Goal: Manage account settings

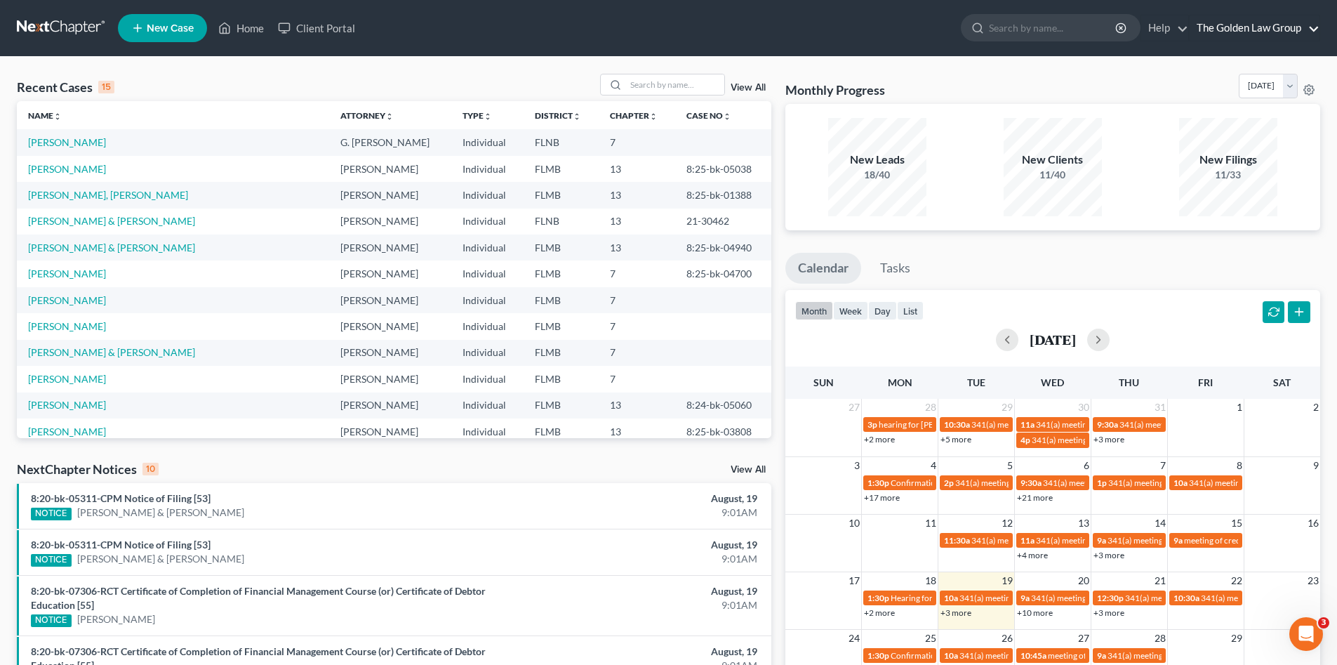
click at [1276, 29] on link "The Golden Law Group" at bounding box center [1254, 27] width 130 height 25
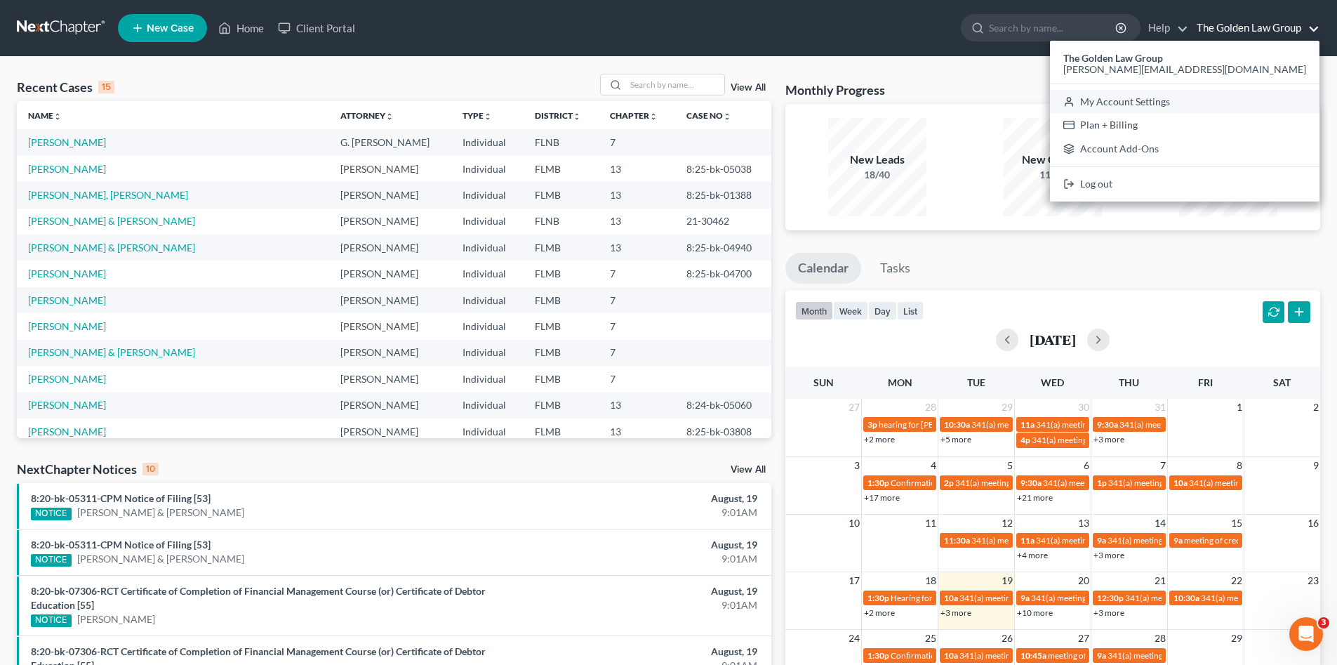
click at [1245, 105] on link "My Account Settings" at bounding box center [1184, 102] width 269 height 24
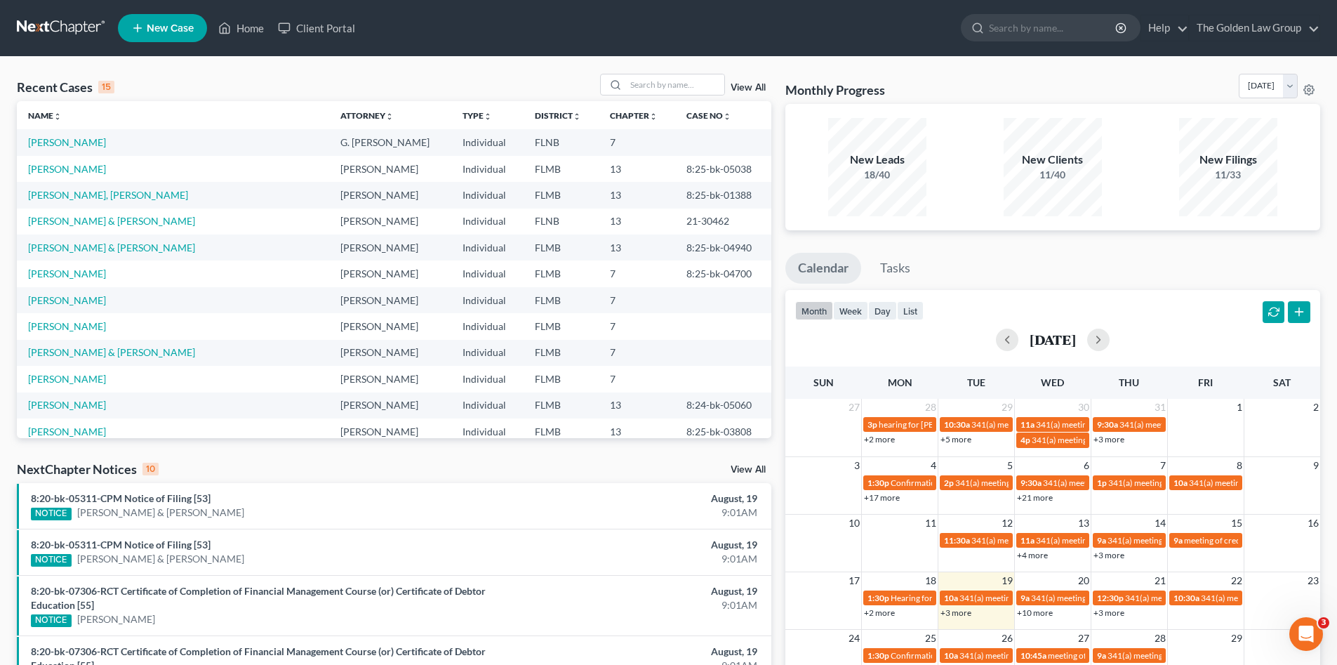
select select "16"
select select "24"
select select "9"
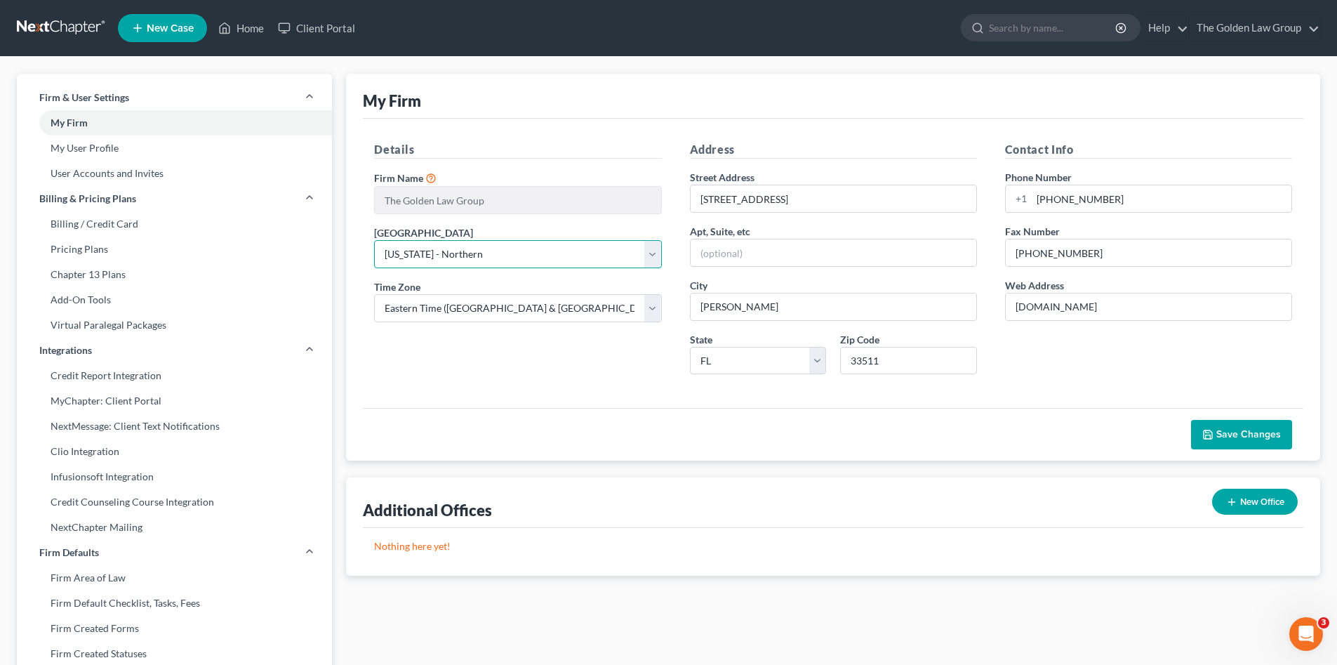
click at [486, 258] on select "Select [US_STATE] - [GEOGRAPHIC_DATA] [US_STATE] - [GEOGRAPHIC_DATA][US_STATE] …" at bounding box center [517, 254] width 287 height 28
select select "15"
click at [374, 240] on select "Select [US_STATE] - [GEOGRAPHIC_DATA] [US_STATE] - [GEOGRAPHIC_DATA][US_STATE] …" at bounding box center [517, 254] width 287 height 28
click at [469, 345] on div "Details Firm Name * The Golden Law Group Primary District Select [US_STATE] - […" at bounding box center [517, 263] width 315 height 244
click at [1249, 441] on button "Save Changes" at bounding box center [1241, 434] width 101 height 29
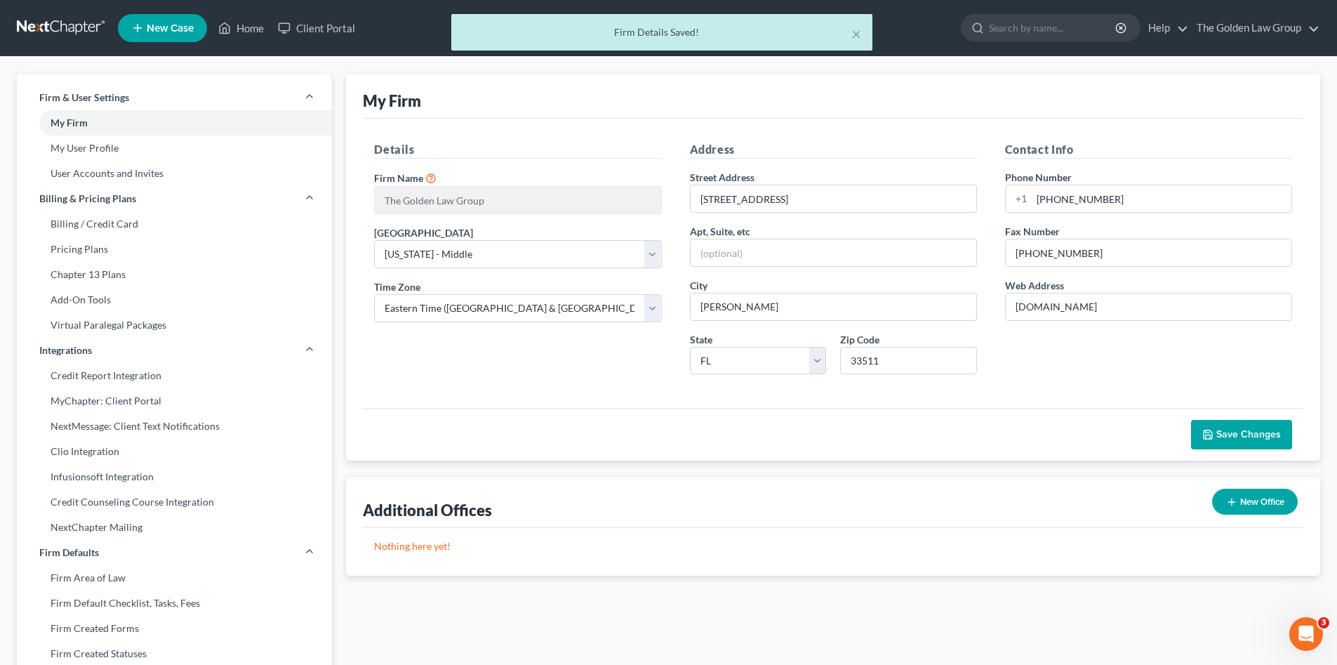
click at [507, 371] on div "Details Firm Name * The Golden Law Group Primary District Select [US_STATE] - […" at bounding box center [517, 263] width 315 height 244
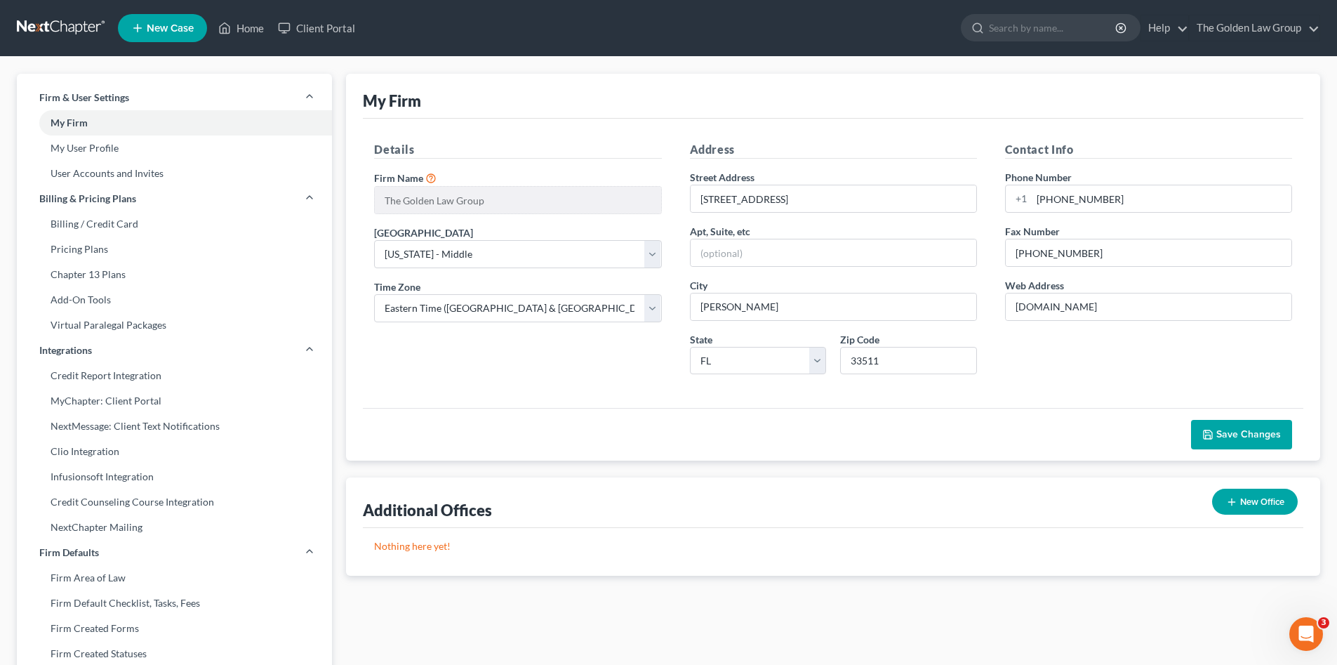
click at [79, 29] on link at bounding box center [62, 27] width 90 height 25
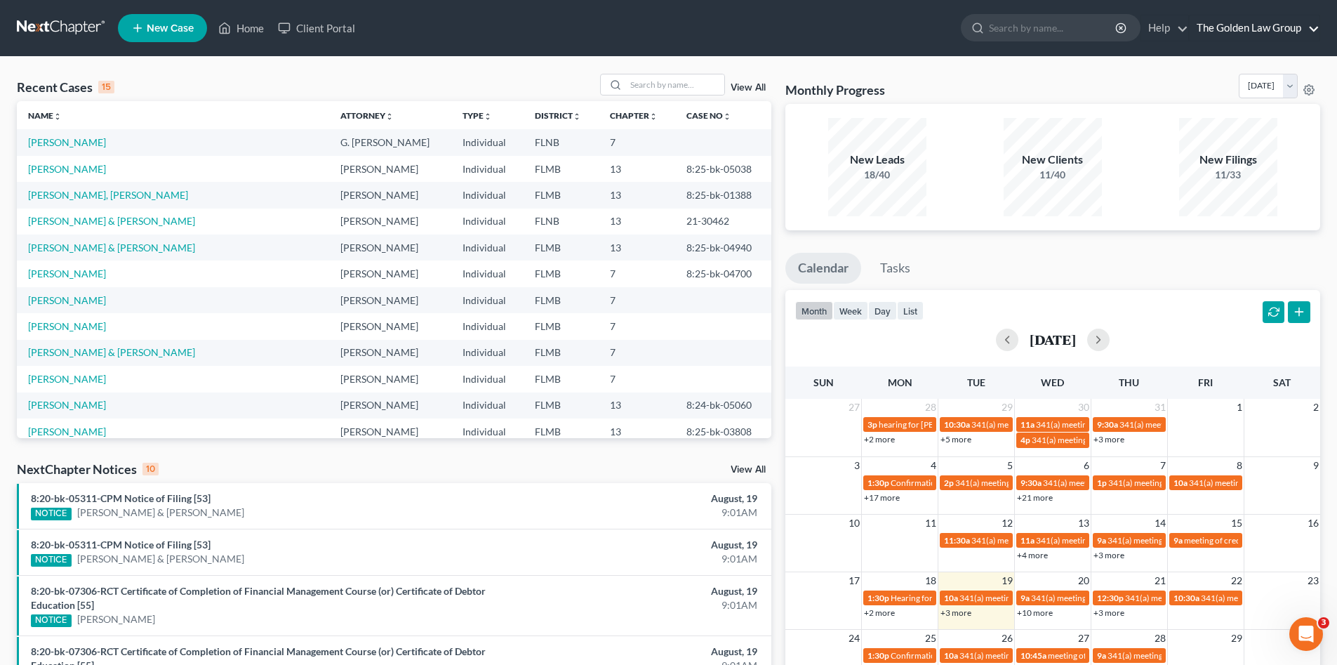
click at [1215, 24] on link "The Golden Law Group" at bounding box center [1254, 27] width 130 height 25
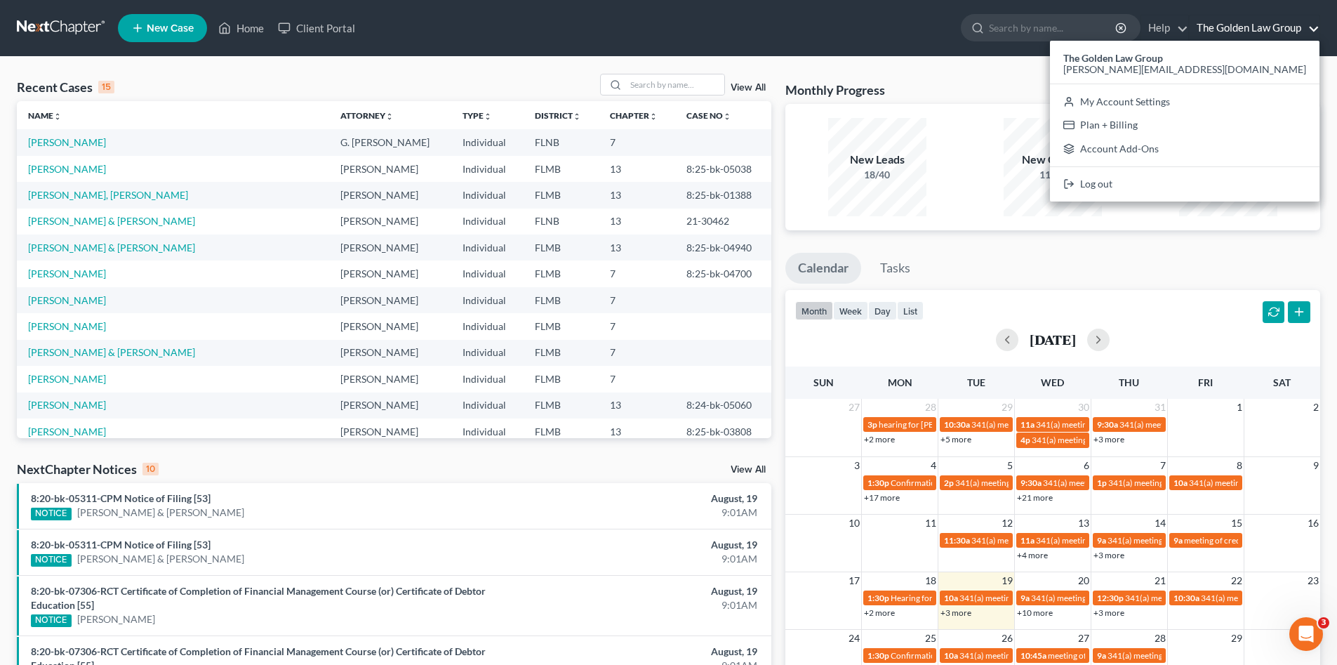
click at [1063, 65] on div "Recent Cases 15 View All Name unfold_more expand_more expand_less Attorney unfo…" at bounding box center [668, 535] width 1337 height 956
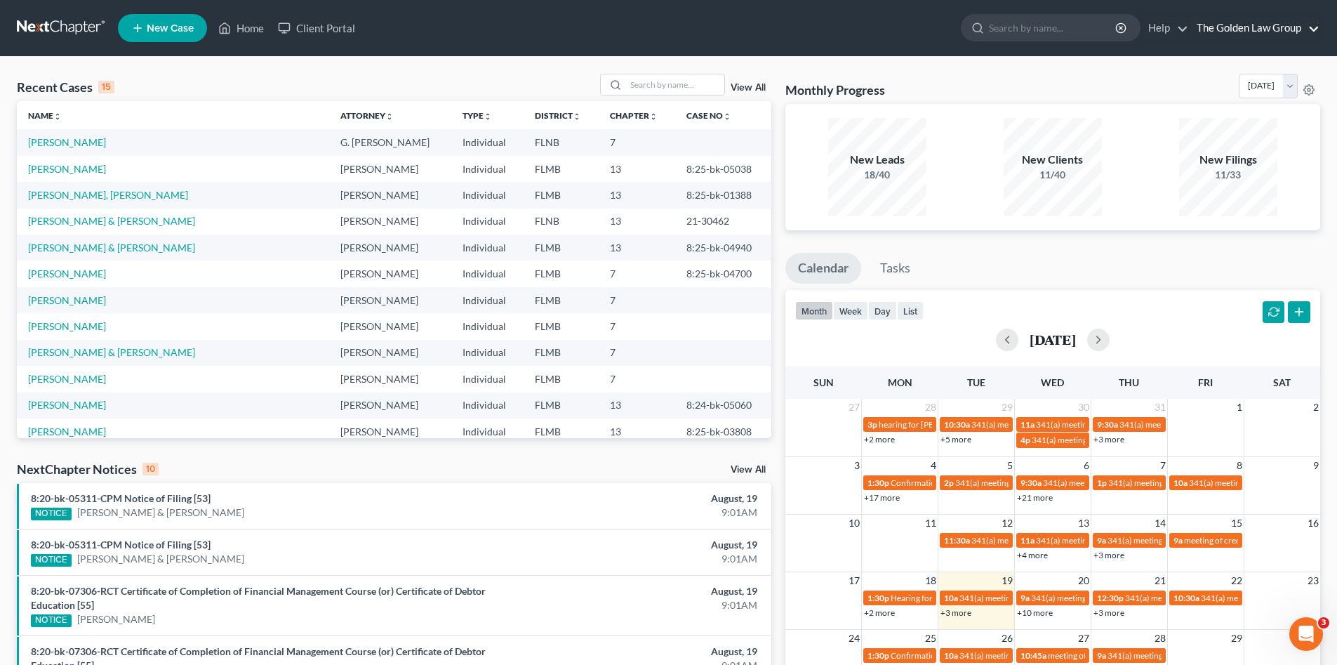
click at [1275, 23] on link "The Golden Law Group" at bounding box center [1254, 27] width 130 height 25
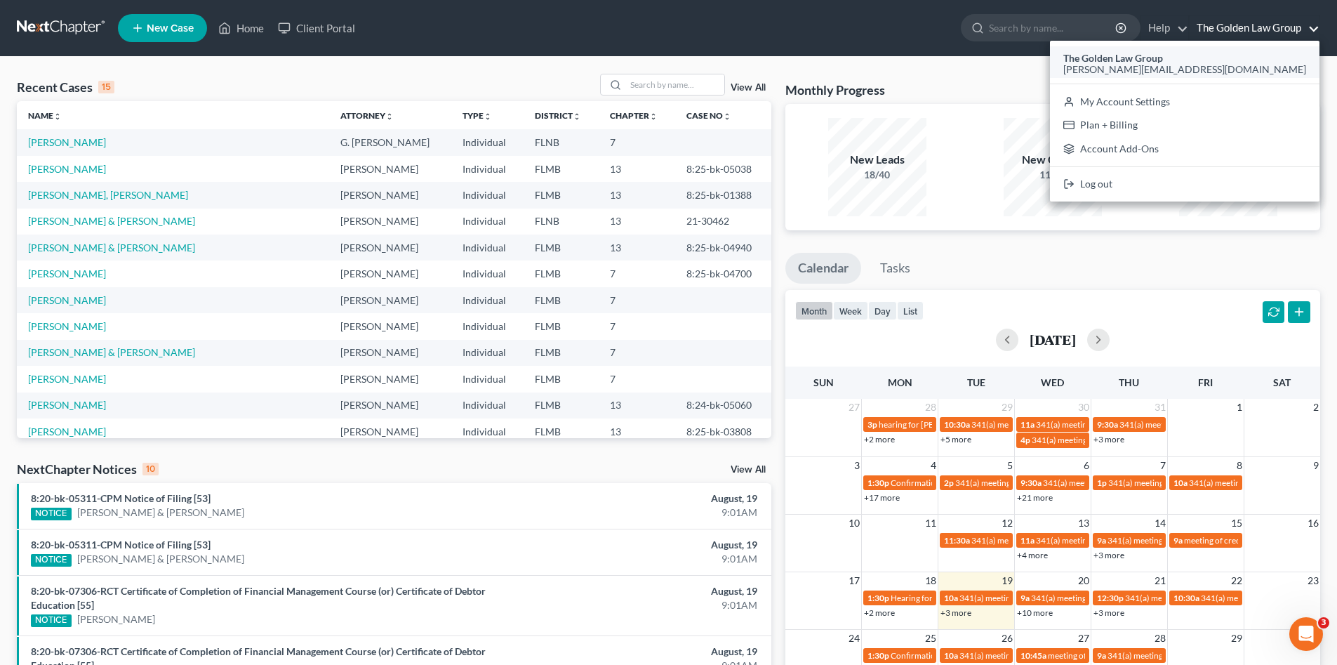
click at [1163, 57] on strong "The Golden Law Group" at bounding box center [1113, 58] width 100 height 12
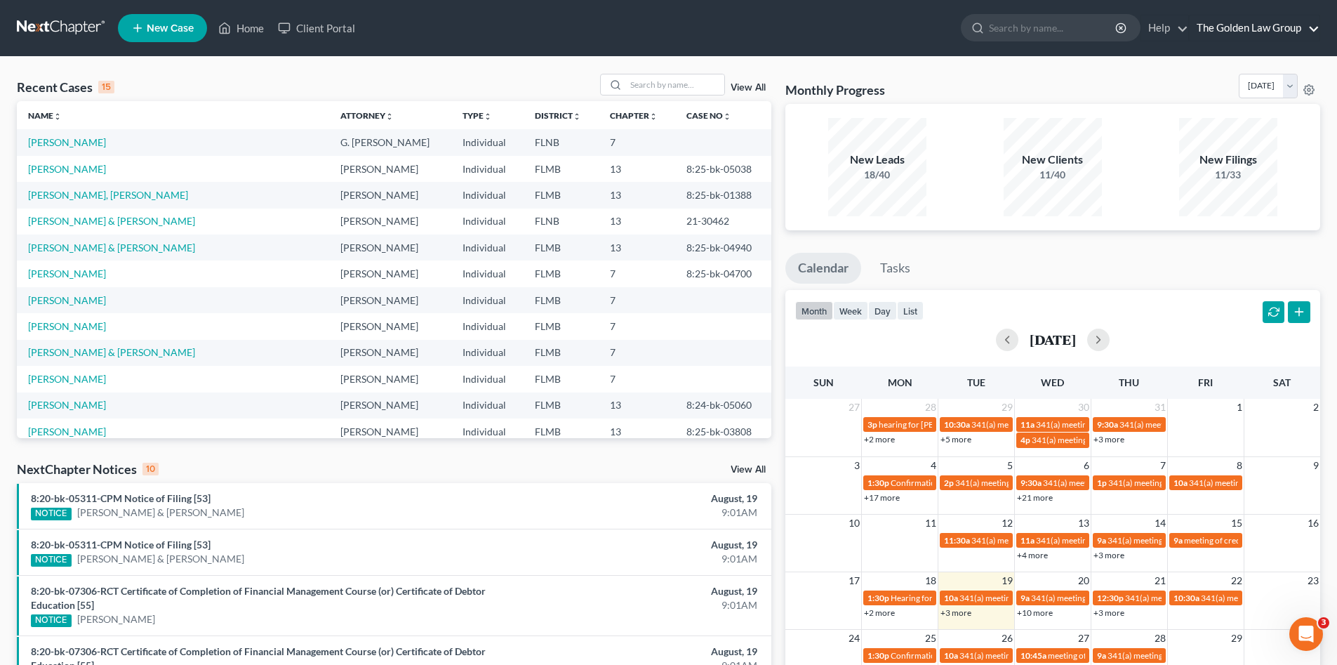
click at [1230, 27] on link "The Golden Law Group" at bounding box center [1254, 27] width 130 height 25
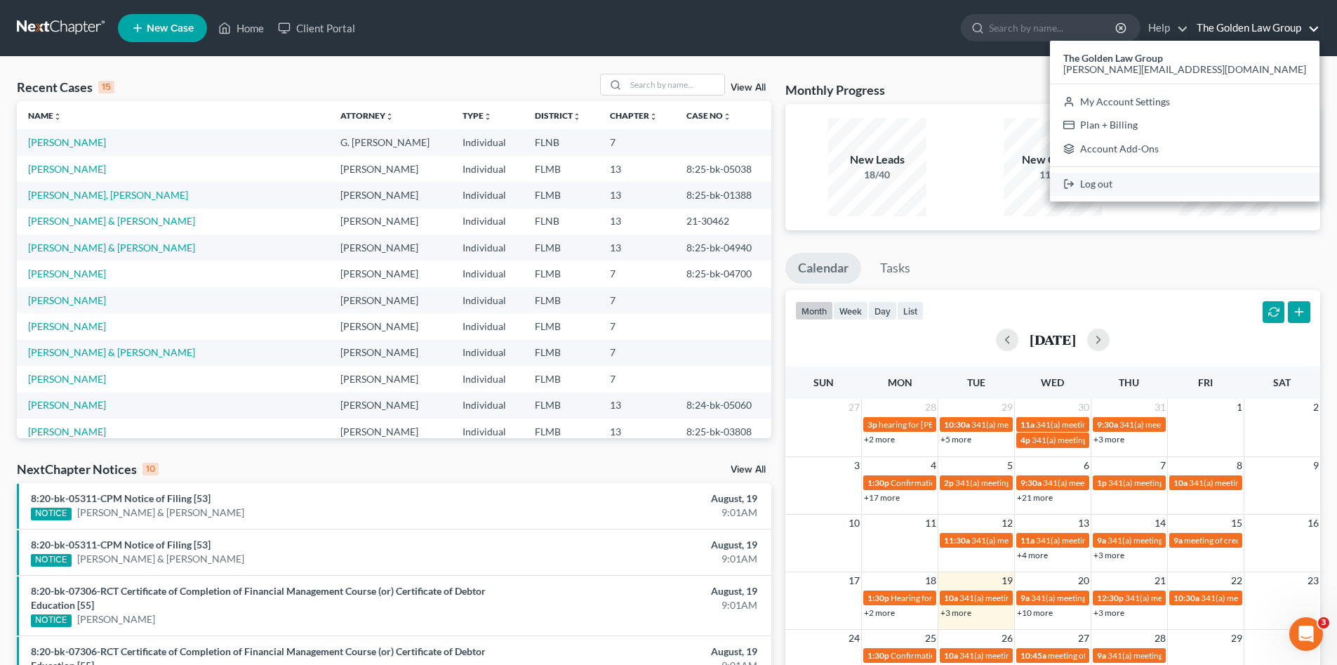
click at [1243, 179] on link "Log out" at bounding box center [1184, 185] width 269 height 24
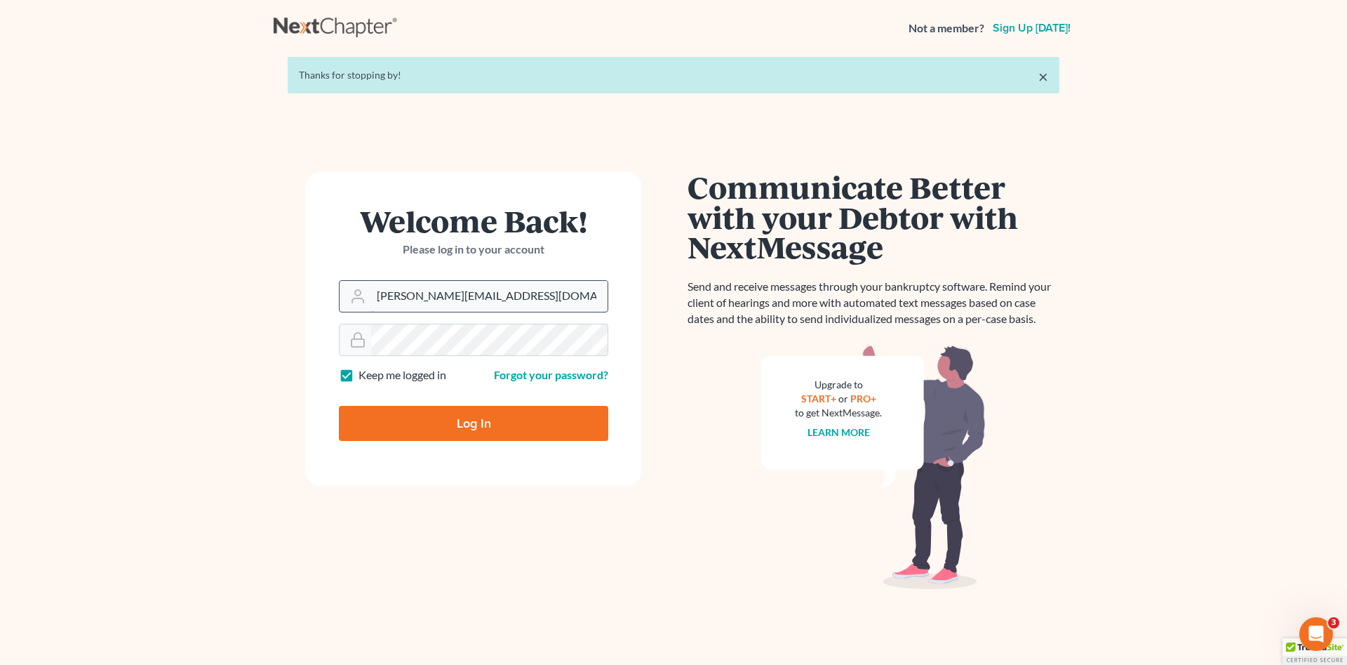
click at [415, 291] on input "[PERSON_NAME][EMAIL_ADDRESS][DOMAIN_NAME]" at bounding box center [489, 296] width 236 height 31
type input "don@brandonlawyer.com"
click at [436, 411] on input "Log In" at bounding box center [473, 423] width 269 height 35
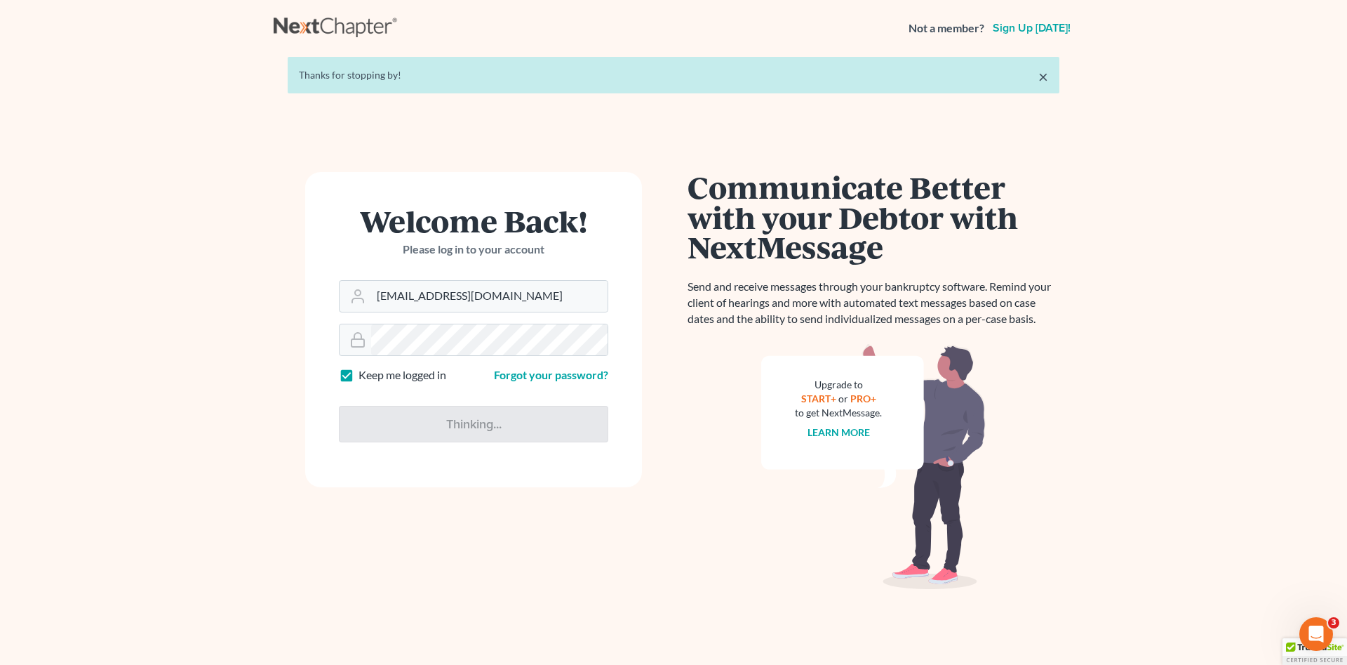
type input "Thinking..."
